Goal: Information Seeking & Learning: Learn about a topic

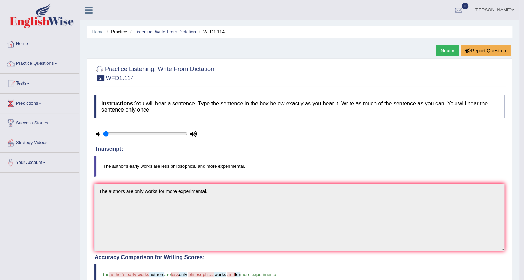
click at [508, 11] on link "Tatiana" at bounding box center [494, 9] width 50 height 18
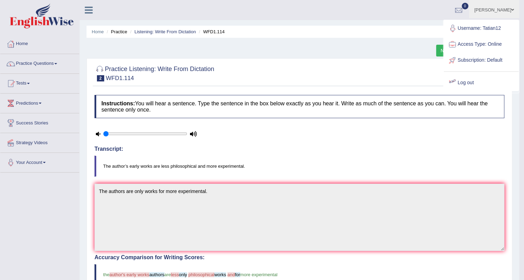
click at [462, 78] on link "Log out" at bounding box center [481, 83] width 75 height 16
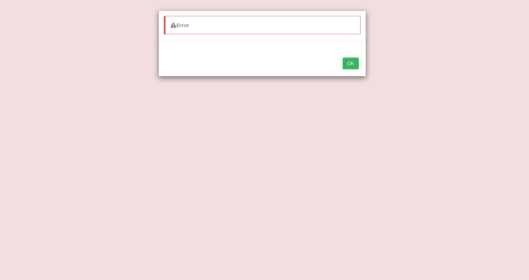
click at [353, 63] on button "OK" at bounding box center [350, 63] width 16 height 12
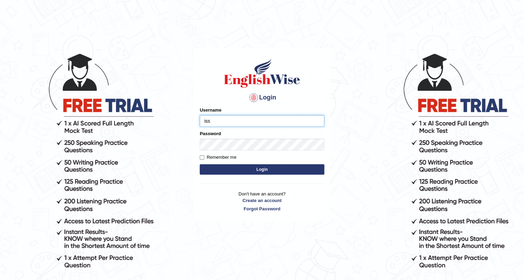
type input "issak"
click at [200, 164] on button "Login" at bounding box center [262, 169] width 125 height 10
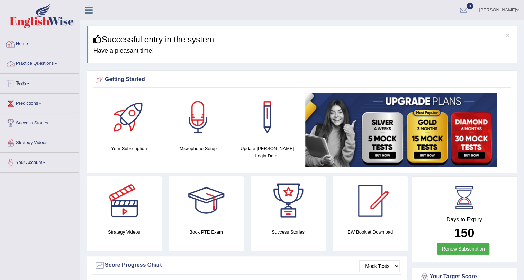
click at [44, 66] on link "Practice Questions" at bounding box center [39, 62] width 79 height 17
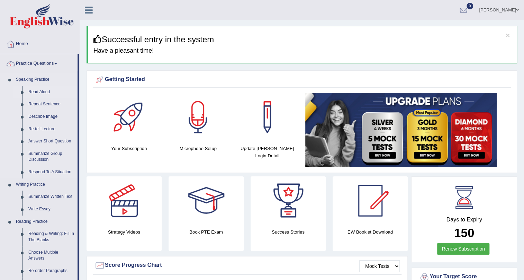
scroll to position [31, 0]
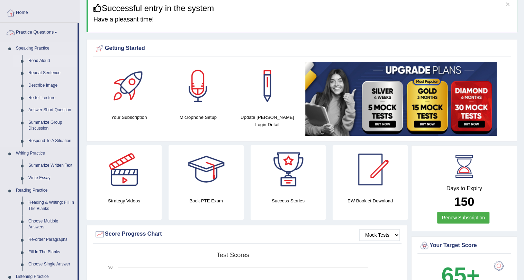
click at [33, 62] on link "Read Aloud" at bounding box center [51, 61] width 52 height 12
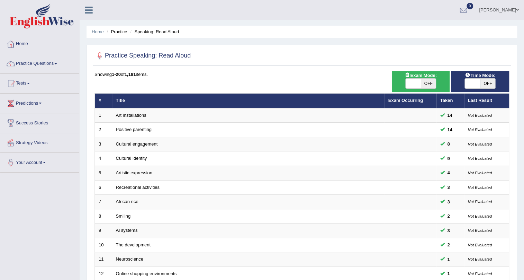
click at [427, 78] on span "Exam Mode:" at bounding box center [420, 75] width 37 height 7
click at [426, 80] on span "OFF" at bounding box center [428, 84] width 15 height 10
checkbox input "true"
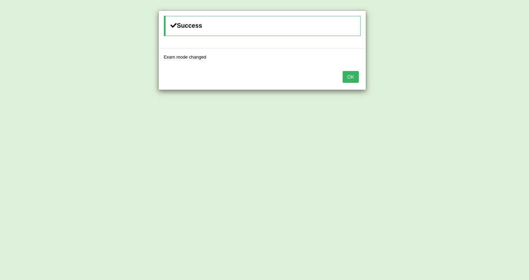
click at [350, 80] on button "OK" at bounding box center [350, 77] width 16 height 12
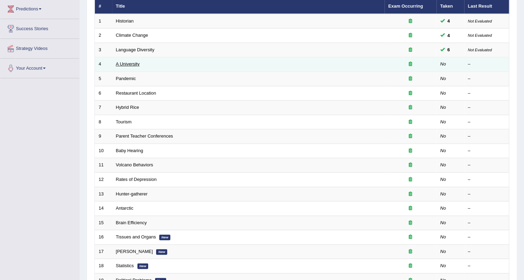
click at [127, 63] on link "A University" at bounding box center [128, 63] width 24 height 5
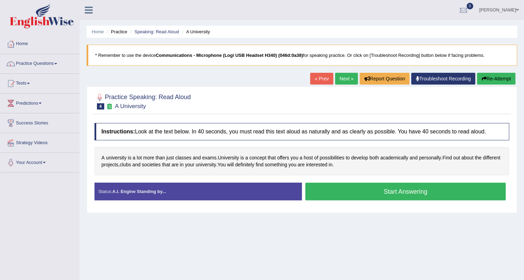
click at [132, 159] on div "A university is a lot more than just classes and exams . University is a concep…" at bounding box center [302, 161] width 415 height 28
click at [124, 160] on span "university" at bounding box center [116, 157] width 20 height 7
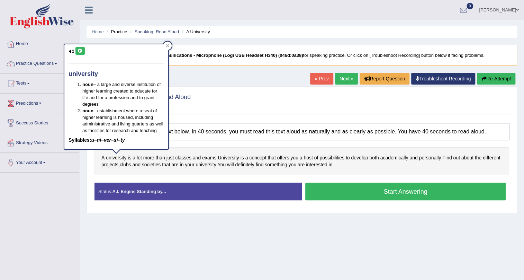
click at [80, 51] on icon at bounding box center [80, 51] width 5 height 4
